Goal: Task Accomplishment & Management: Complete application form

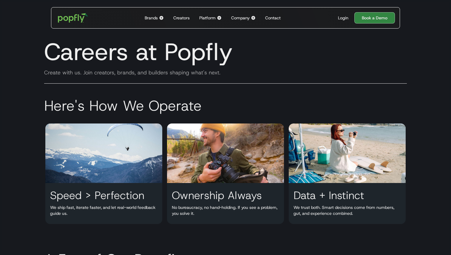
click at [246, 17] on div "Company" at bounding box center [240, 18] width 18 height 6
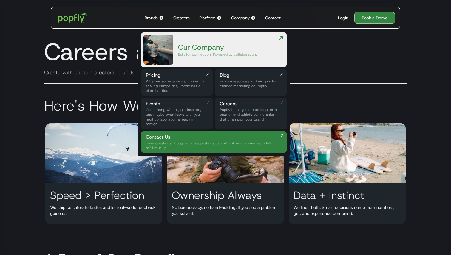
click at [242, 83] on div "Explore resources and insights for creator marketing on Popfly." at bounding box center [251, 84] width 62 height 10
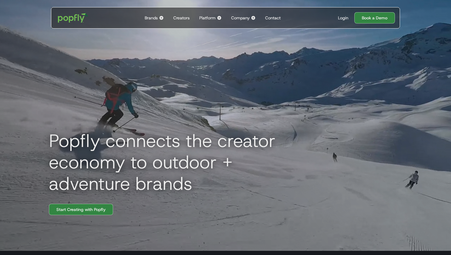
click at [246, 15] on div "Company" at bounding box center [240, 18] width 18 height 6
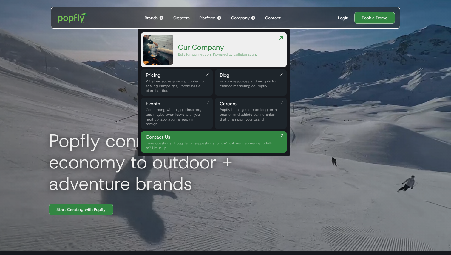
click at [260, 103] on div "Careers" at bounding box center [251, 103] width 62 height 7
